Goal: Find specific page/section: Find specific page/section

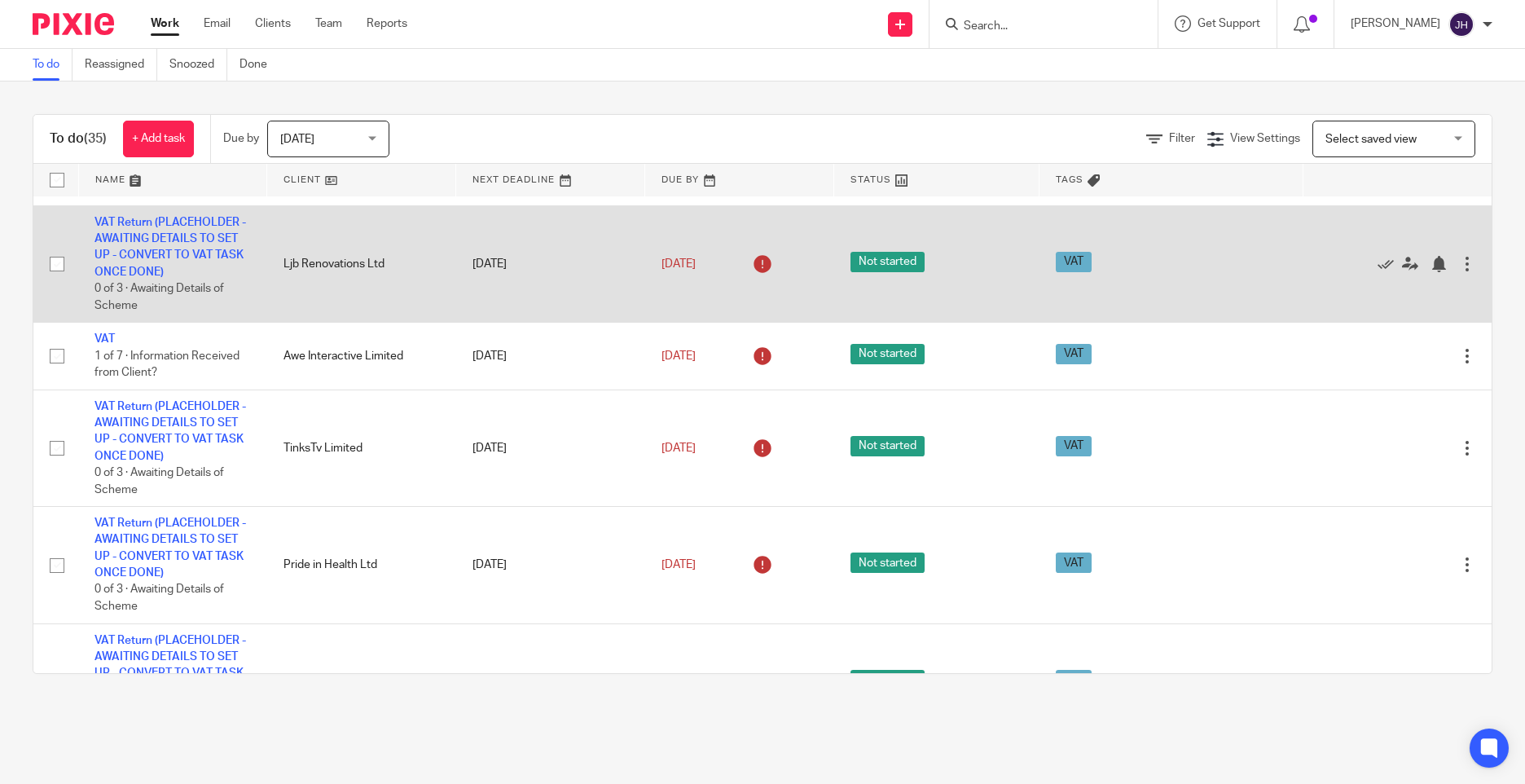
scroll to position [1792, 0]
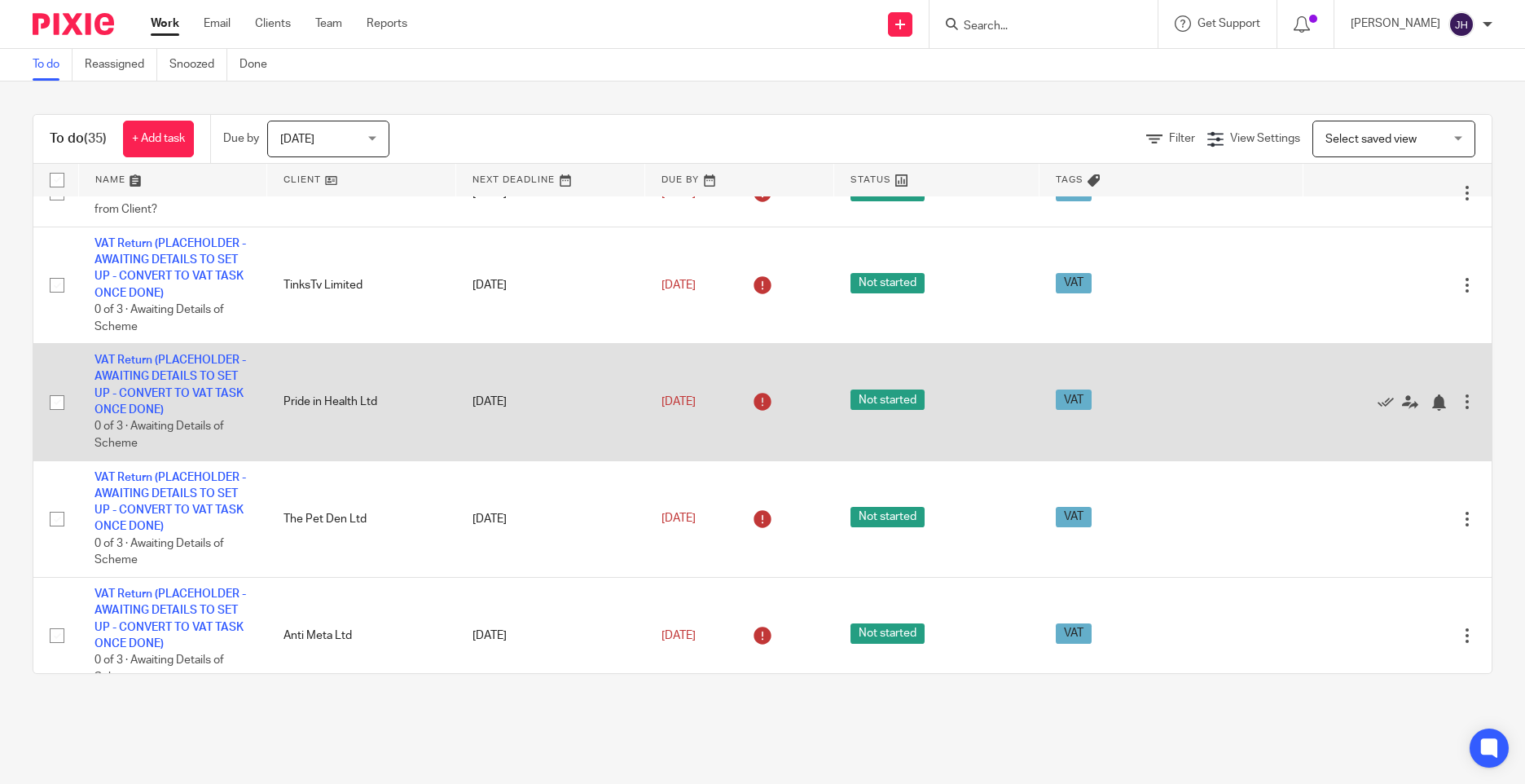
click at [213, 384] on td "VAT Return (PLACEHOLDER - AWAITING DETAILS TO SET UP - CONVERT TO VAT TASK ONCE…" at bounding box center [172, 402] width 189 height 117
click at [179, 357] on link "VAT Return (PLACEHOLDER - AWAITING DETAILS TO SET UP - CONVERT TO VAT TASK ONCE…" at bounding box center [169, 384] width 151 height 61
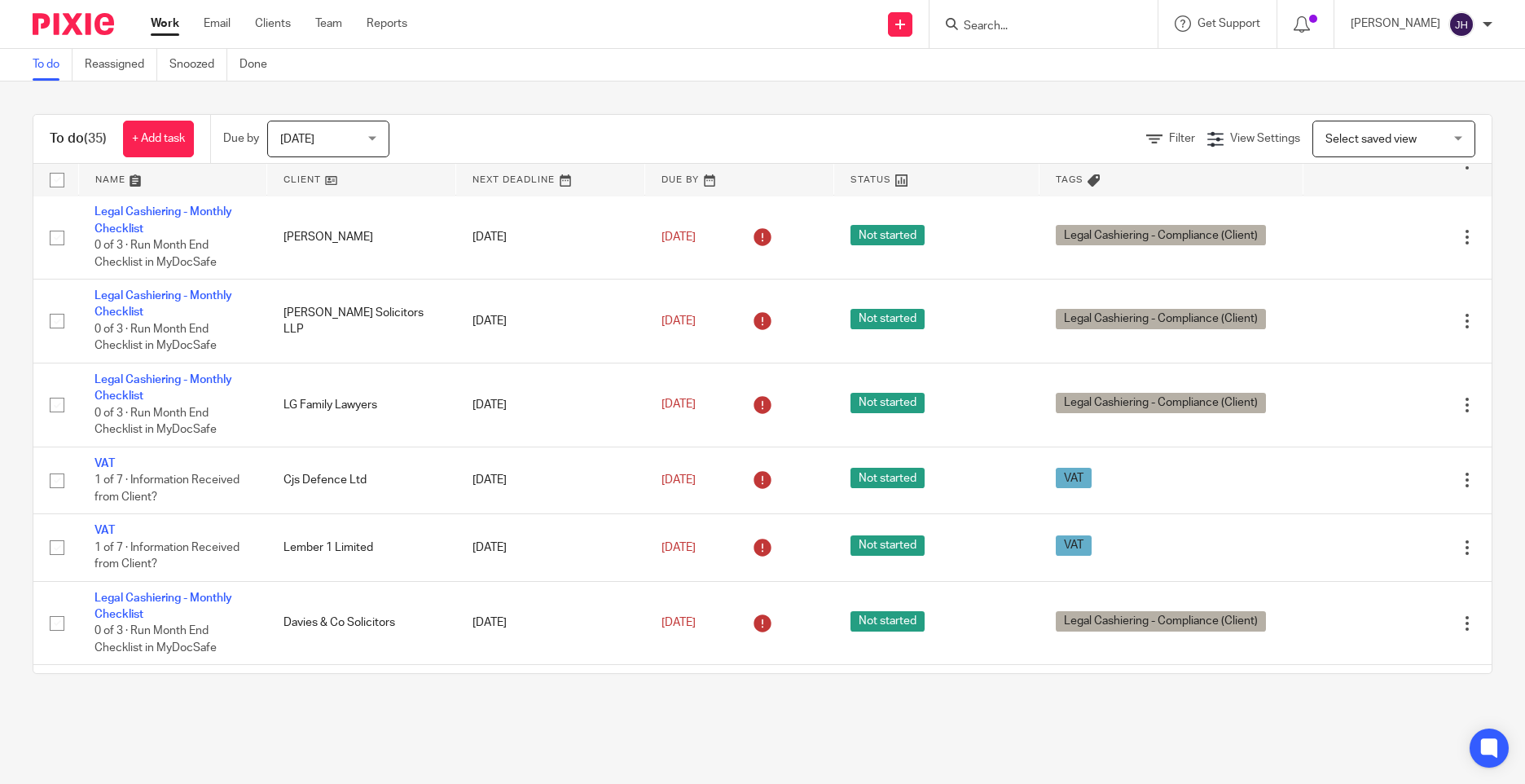
scroll to position [2734, 0]
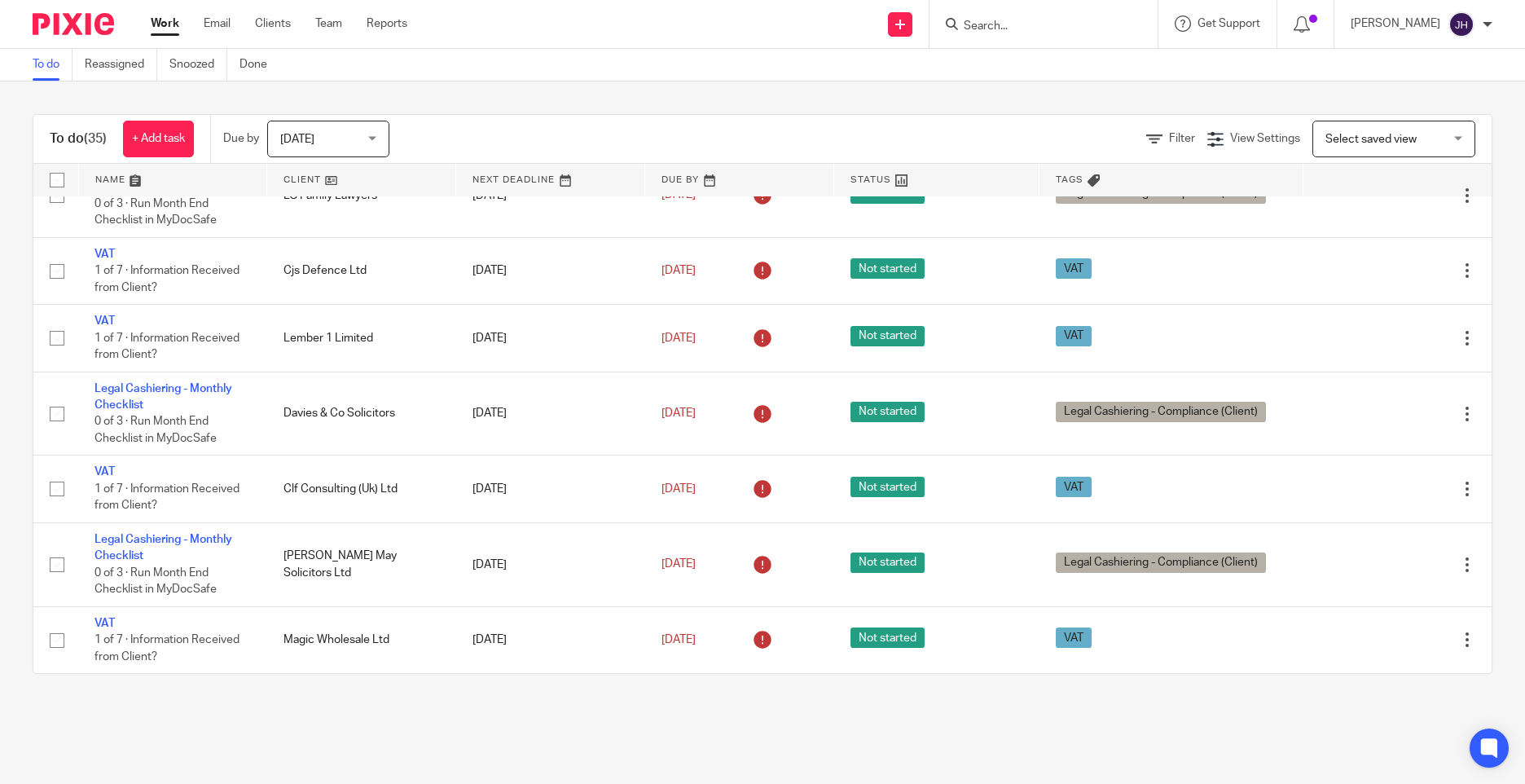
click at [1081, 25] on input "Search" at bounding box center [1036, 27] width 147 height 14
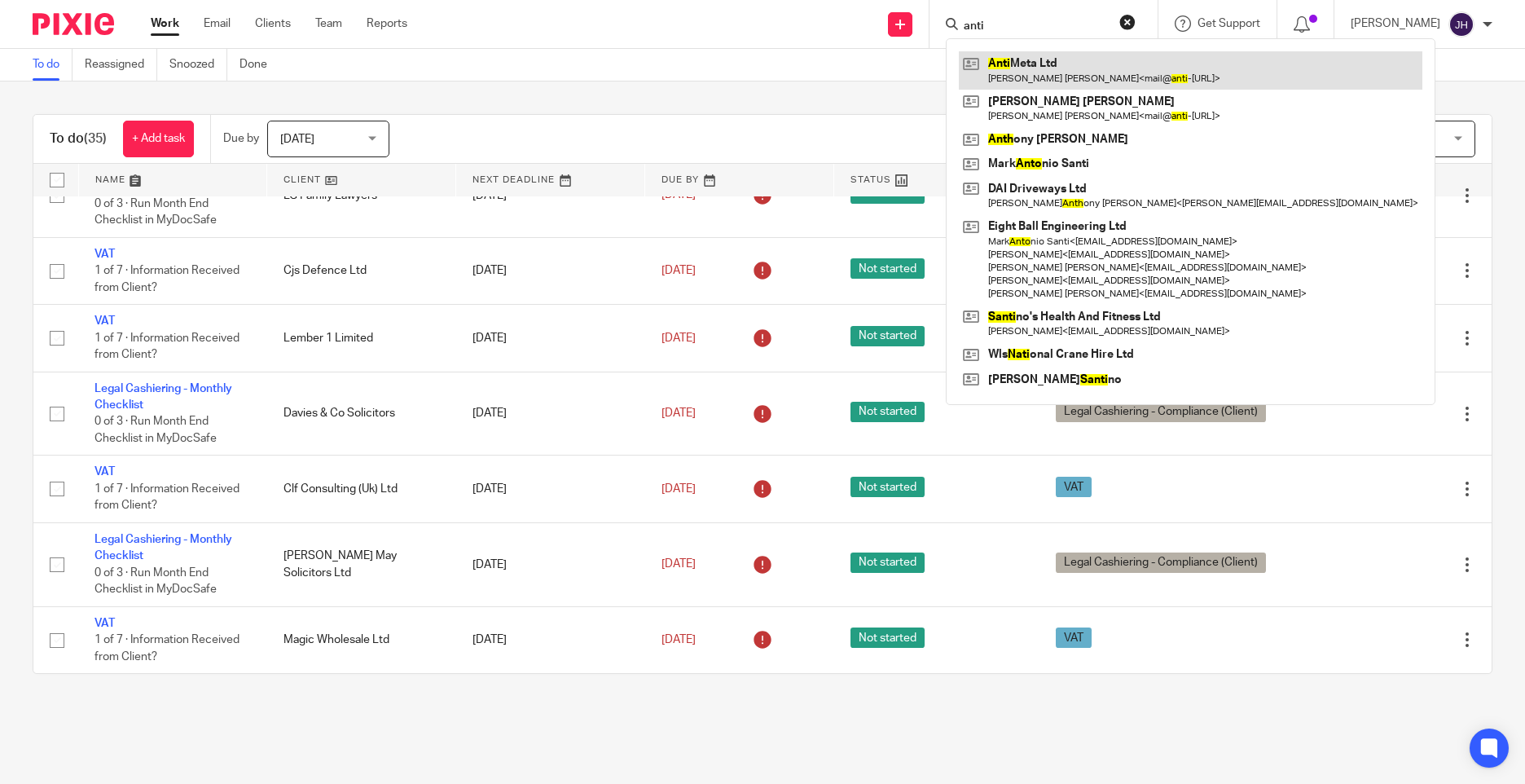
type input "anti"
click at [1071, 79] on link at bounding box center [1191, 70] width 464 height 37
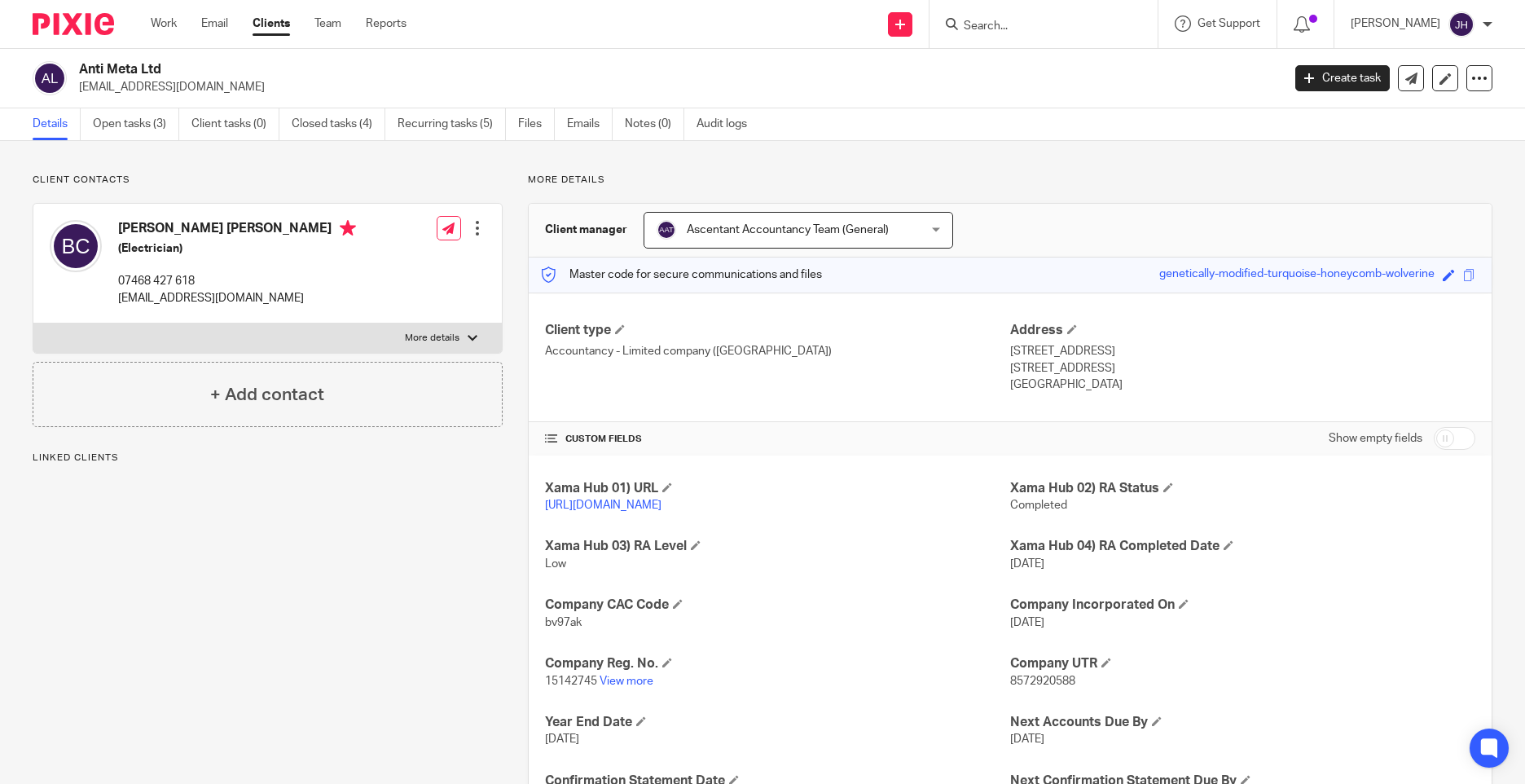
scroll to position [97, 0]
